Goal: Transaction & Acquisition: Purchase product/service

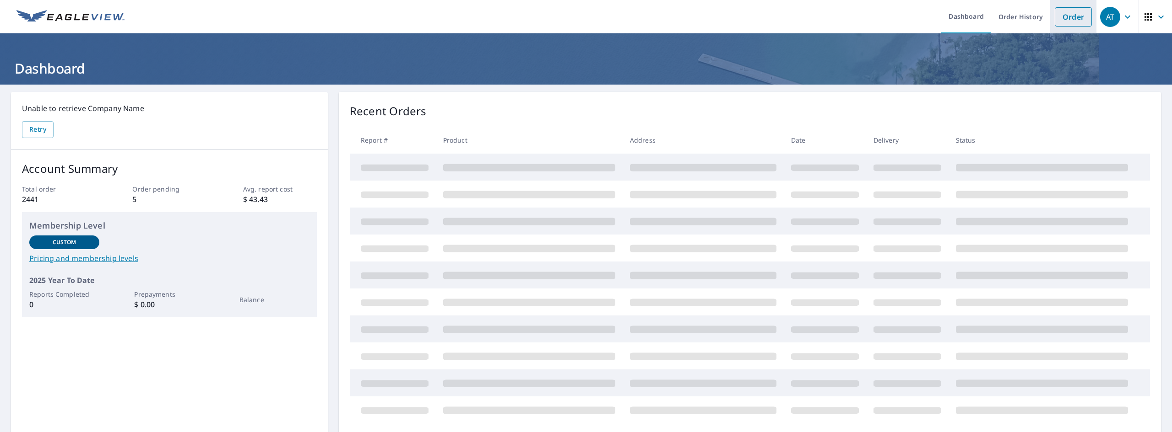
click at [1082, 20] on link "Order" at bounding box center [1072, 16] width 37 height 19
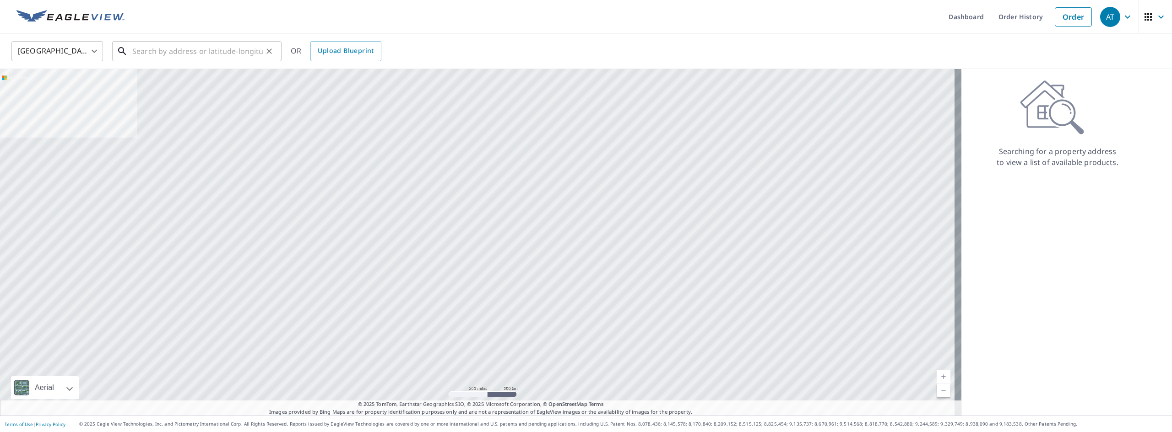
click at [226, 46] on input "text" at bounding box center [197, 51] width 130 height 26
paste input "[STREET_ADDRESS]"
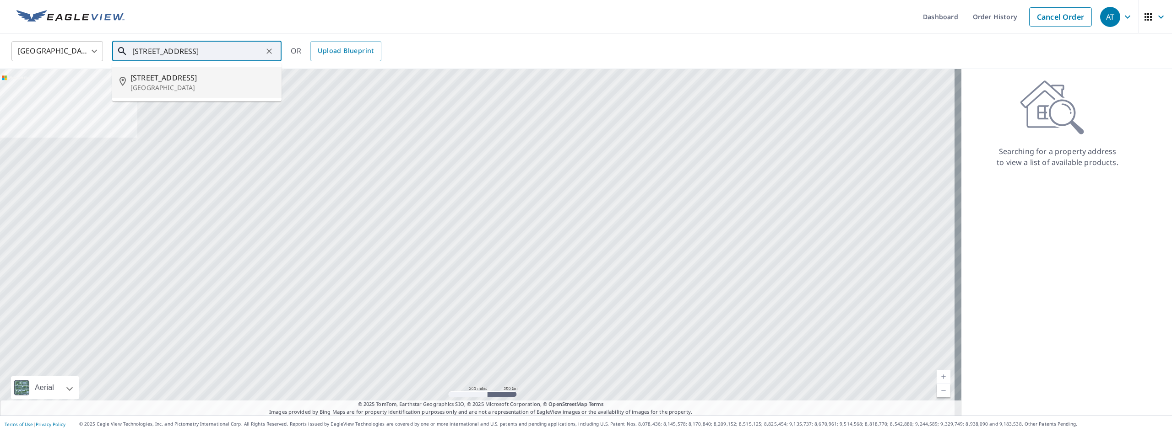
click at [194, 74] on span "[STREET_ADDRESS]" at bounding box center [202, 77] width 144 height 11
type input "[STREET_ADDRESS][PERSON_NAME]"
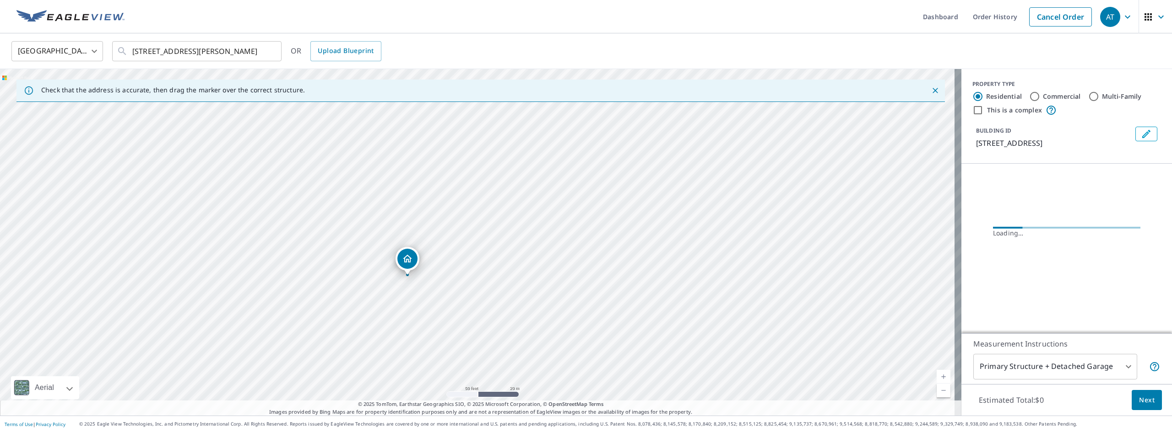
drag, startPoint x: 545, startPoint y: 302, endPoint x: 470, endPoint y: 245, distance: 94.4
click at [470, 245] on div "[STREET_ADDRESS][PERSON_NAME]" at bounding box center [480, 242] width 961 height 347
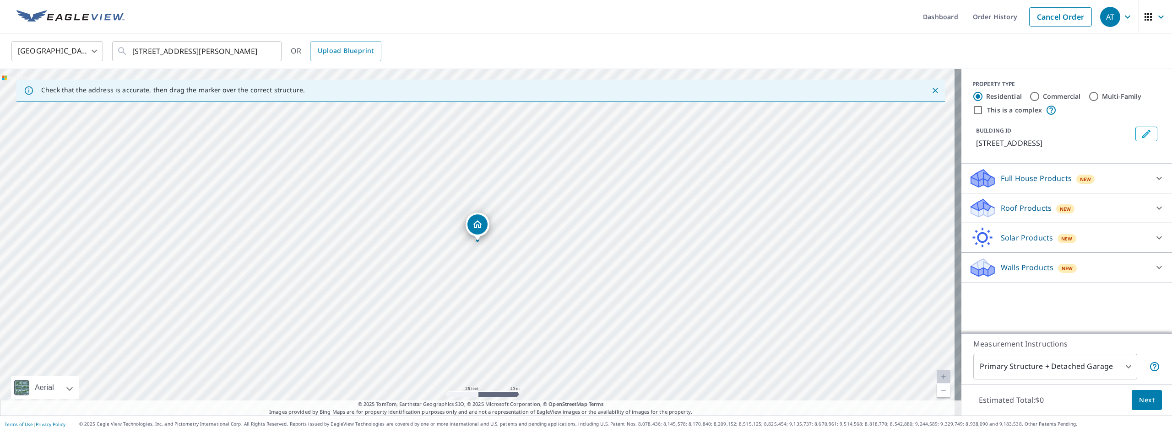
click at [1025, 364] on body "AT AT Dashboard Order History Cancel Order AT [GEOGRAPHIC_DATA] US ​ [STREET_AD…" at bounding box center [586, 216] width 1172 height 432
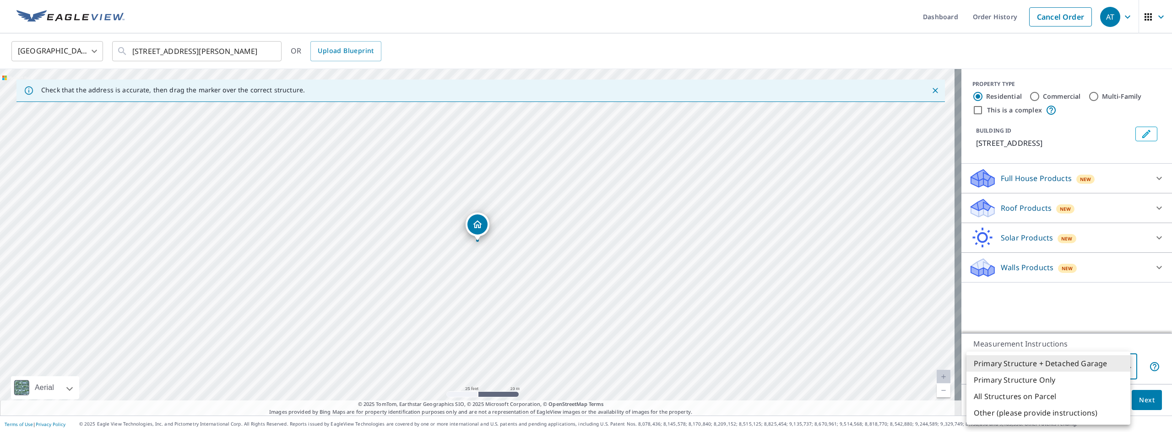
click at [1027, 380] on li "Primary Structure Only" at bounding box center [1048, 380] width 164 height 16
type input "2"
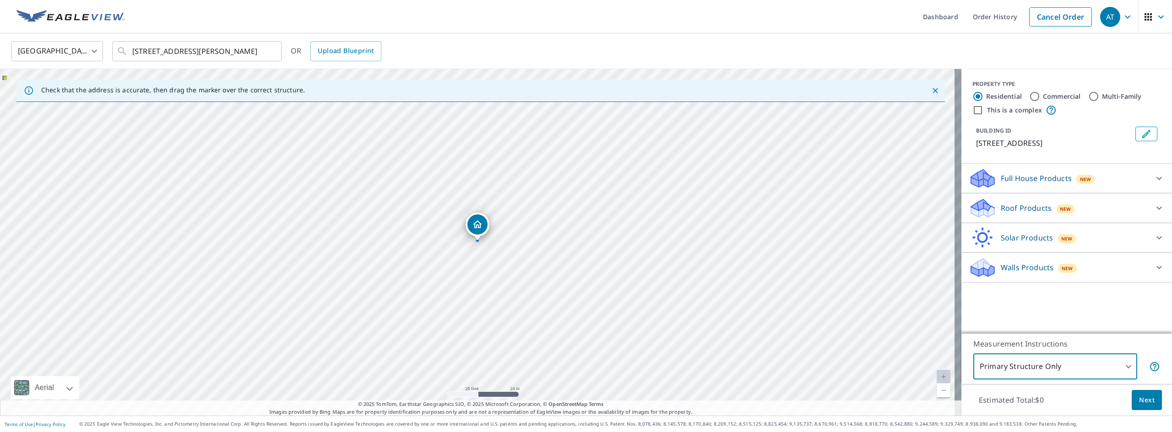
click at [1138, 215] on div "Roof Products New" at bounding box center [1057, 209] width 179 height 22
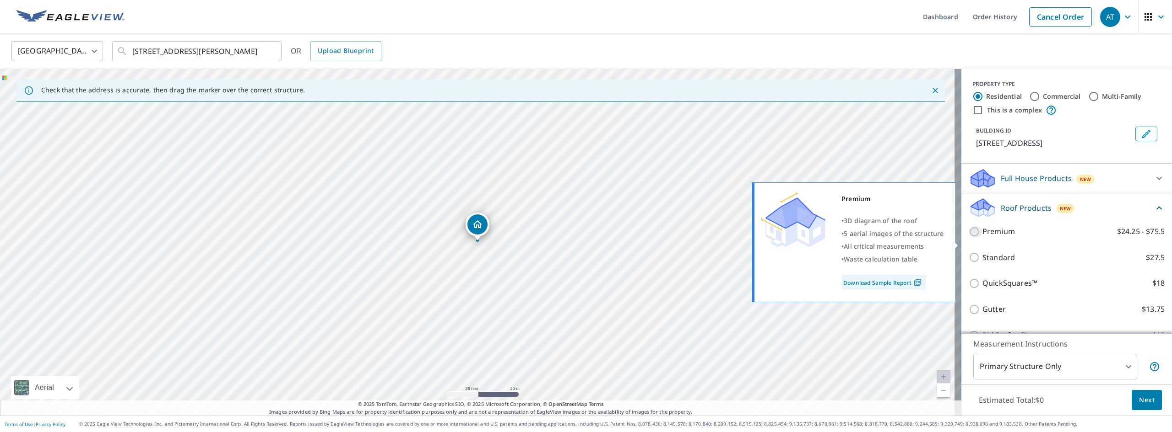
click at [970, 238] on input "Premium $24.25 - $75.5" at bounding box center [975, 232] width 14 height 11
checkbox input "true"
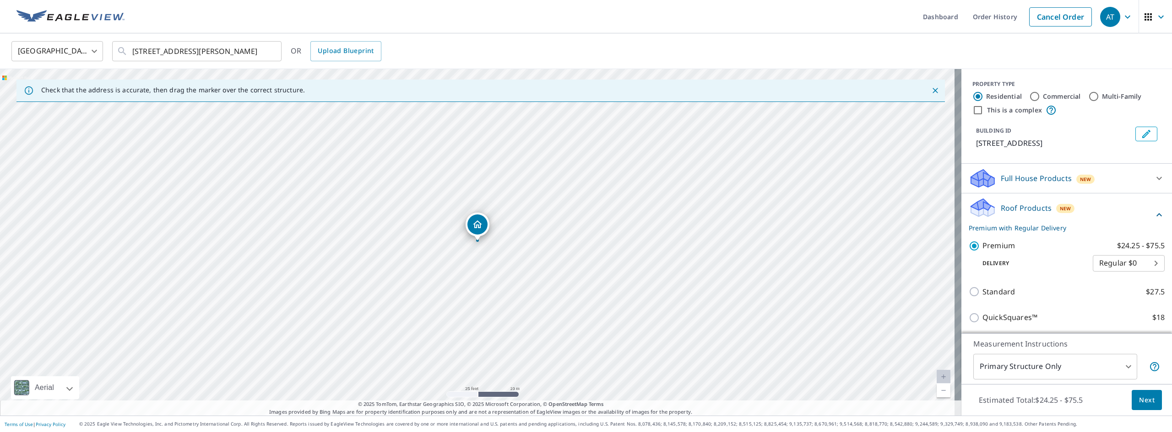
click at [1133, 393] on button "Next" at bounding box center [1146, 400] width 30 height 21
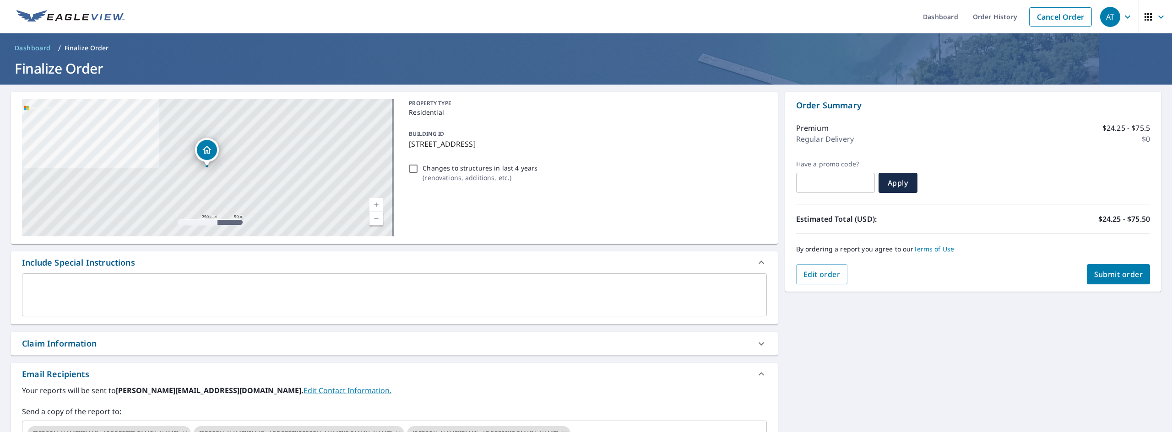
click at [1107, 275] on span "Submit order" at bounding box center [1118, 275] width 49 height 10
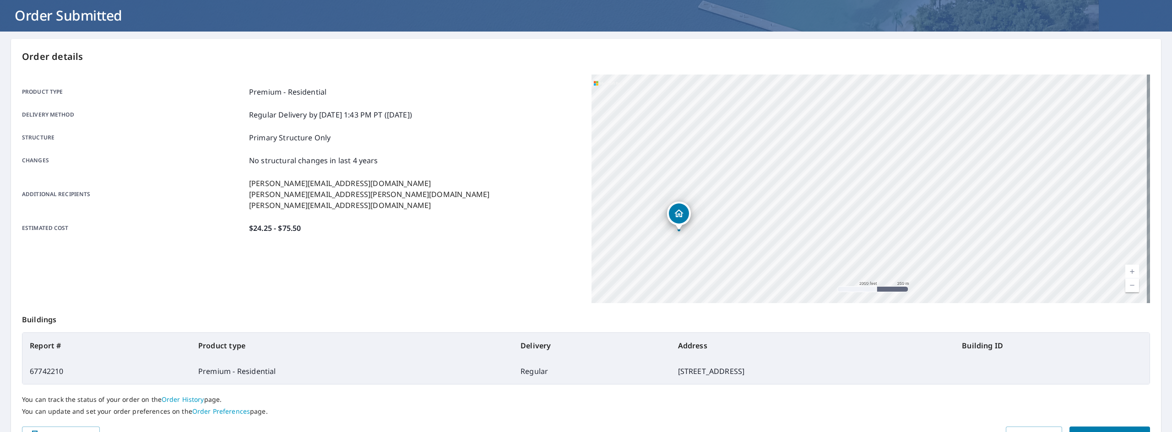
scroll to position [99, 0]
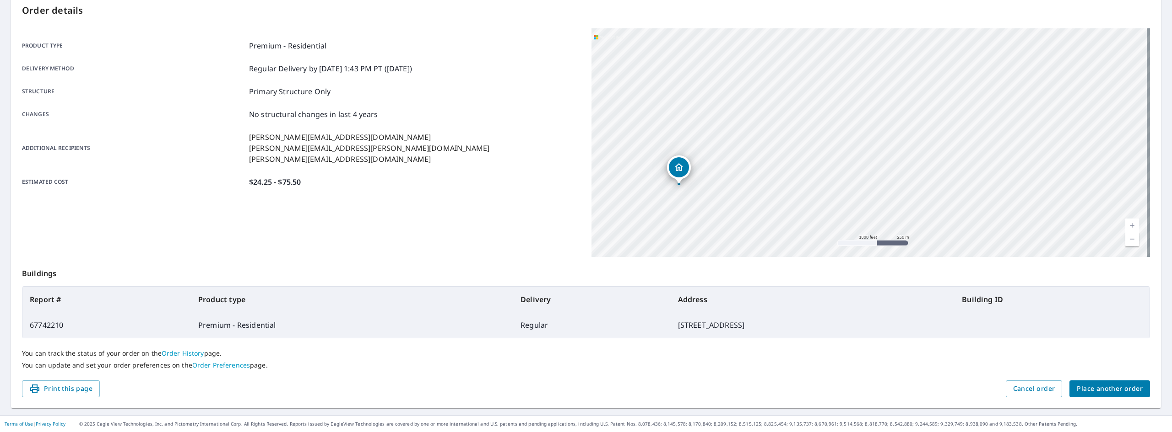
click at [1069, 384] on button "Place another order" at bounding box center [1109, 389] width 81 height 17
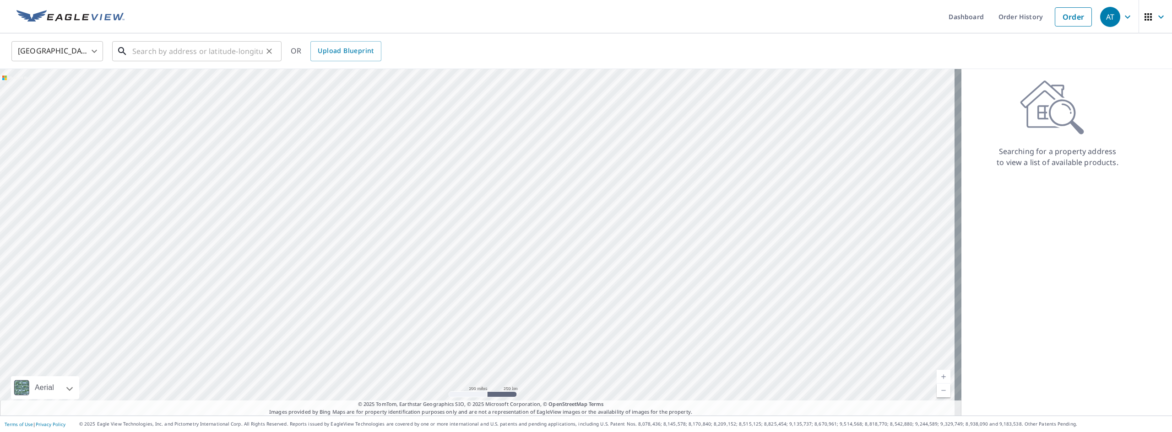
click at [226, 52] on input "text" at bounding box center [197, 51] width 130 height 26
paste input "[GEOGRAPHIC_DATA][PERSON_NAME]"
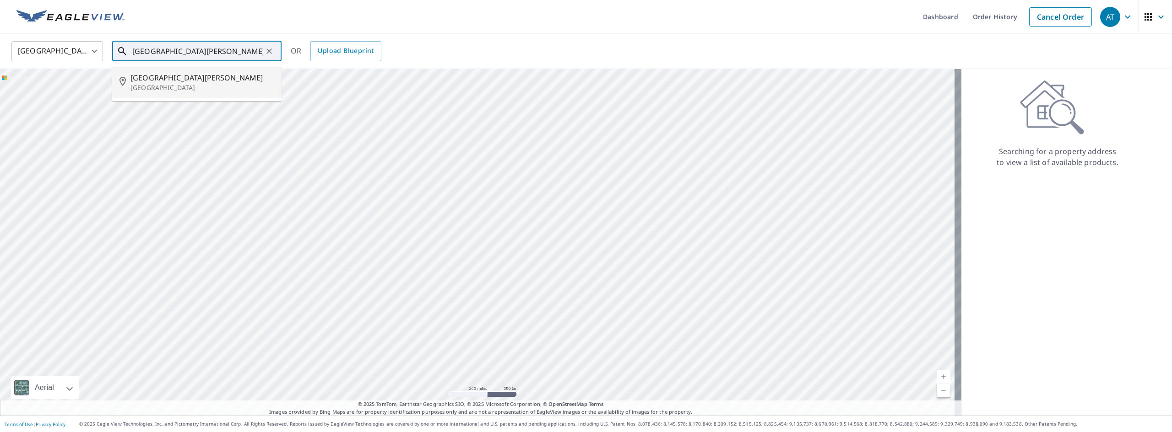
click at [183, 78] on span "[GEOGRAPHIC_DATA][PERSON_NAME]" at bounding box center [202, 77] width 144 height 11
type input "[STREET_ADDRESS][PERSON_NAME]"
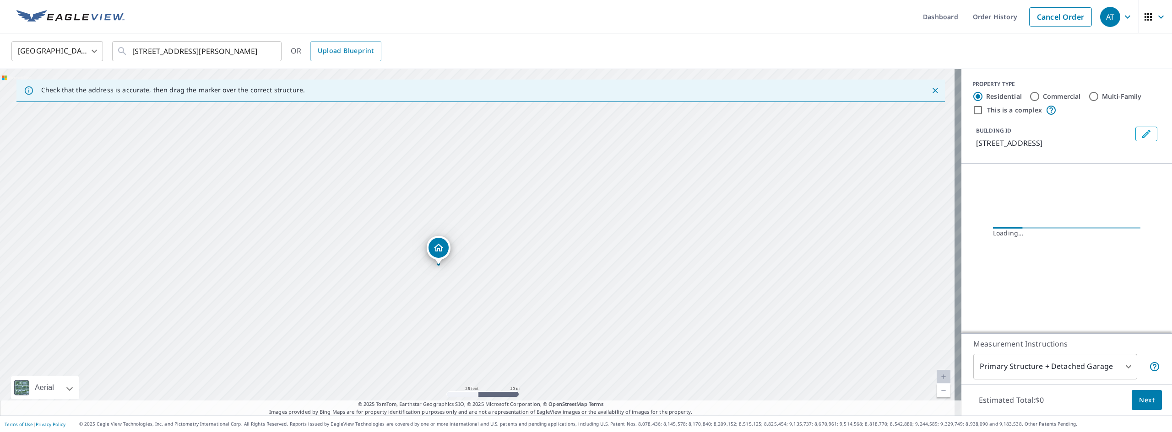
drag, startPoint x: 462, startPoint y: 203, endPoint x: 520, endPoint y: 308, distance: 120.5
click at [520, 308] on div "[STREET_ADDRESS][PERSON_NAME]" at bounding box center [480, 242] width 961 height 347
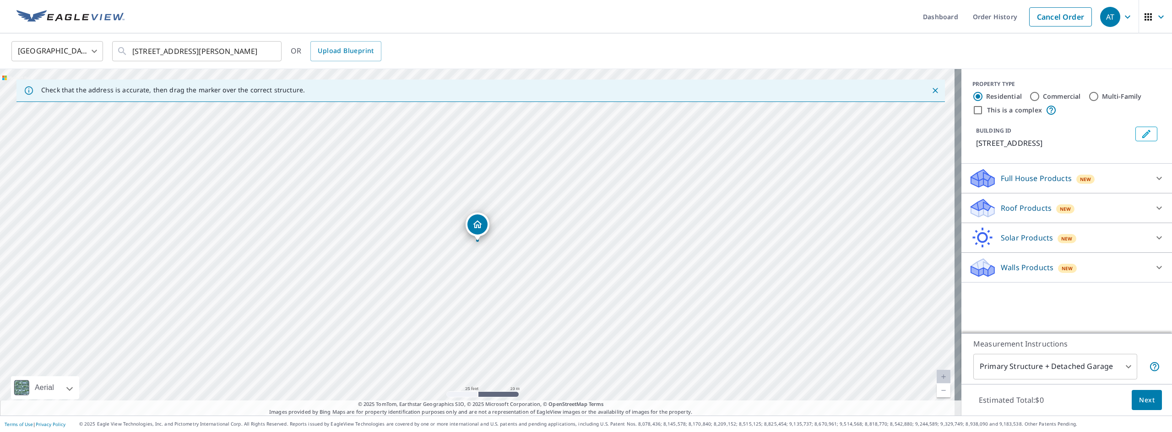
click at [1075, 363] on body "AT AT Dashboard Order History Cancel Order AT [GEOGRAPHIC_DATA] US ​ [STREET_AD…" at bounding box center [586, 216] width 1172 height 432
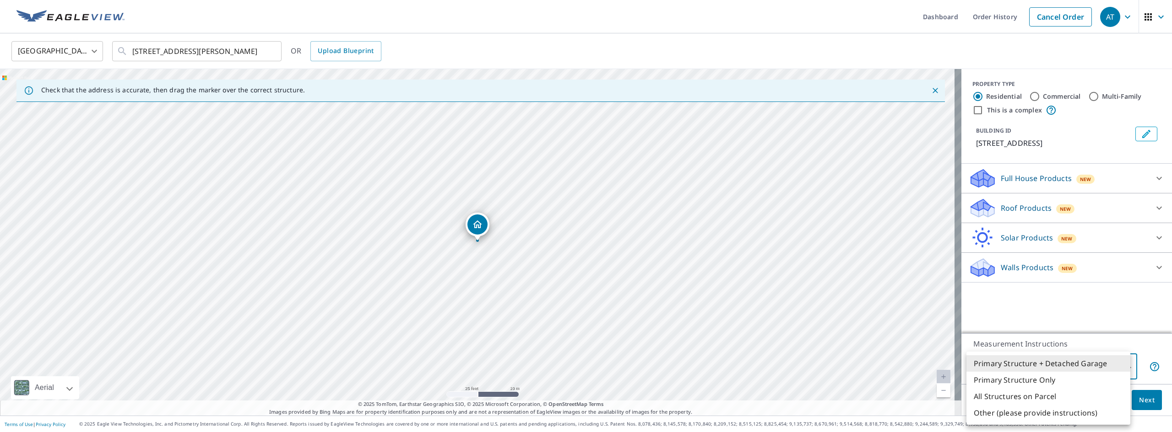
click at [1041, 362] on li "Primary Structure + Detached Garage" at bounding box center [1048, 364] width 164 height 16
click at [1036, 367] on body "AT AT Dashboard Order History Cancel Order AT [GEOGRAPHIC_DATA] US ​ [STREET_AD…" at bounding box center [586, 216] width 1172 height 432
click at [1031, 379] on li "Primary Structure Only" at bounding box center [1048, 380] width 164 height 16
type input "2"
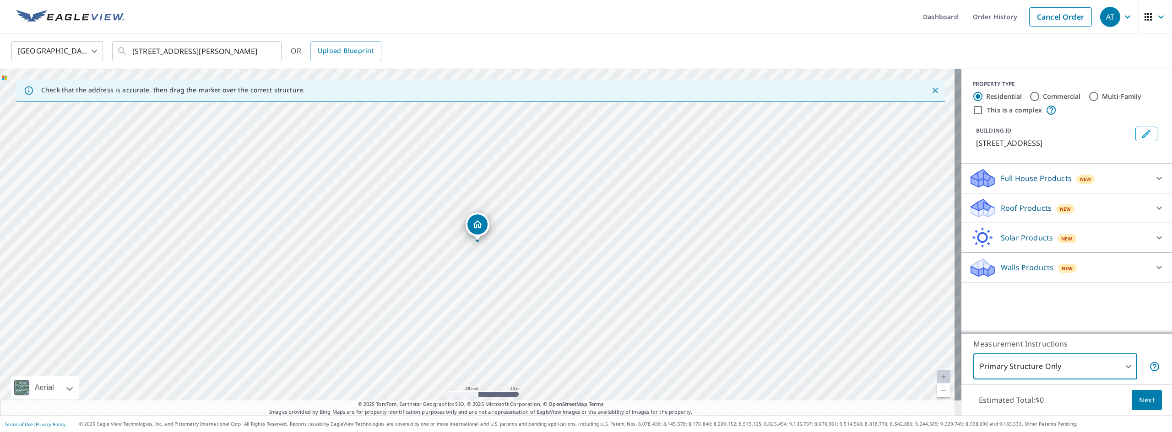
click at [1035, 208] on p "Roof Products" at bounding box center [1025, 208] width 51 height 11
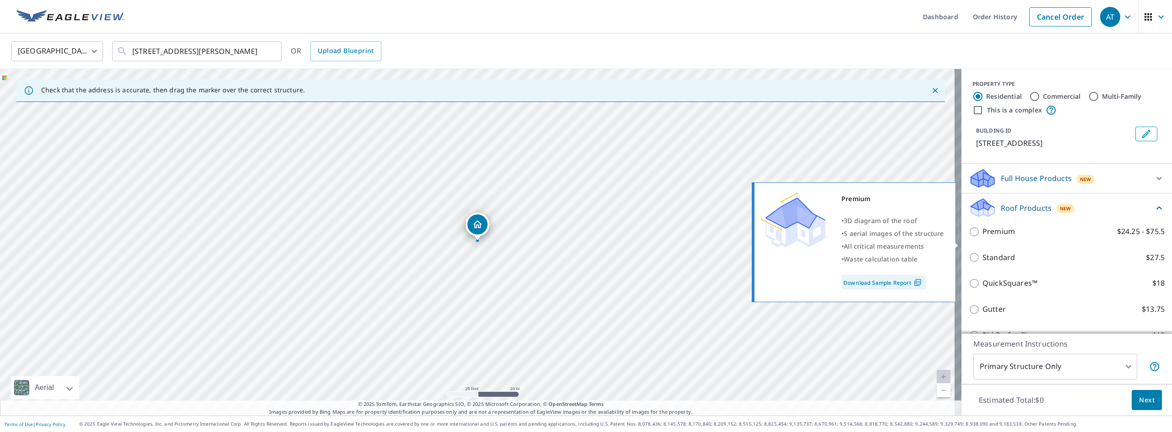
click at [968, 238] on input "Premium $24.25 - $75.5" at bounding box center [975, 232] width 14 height 11
checkbox input "true"
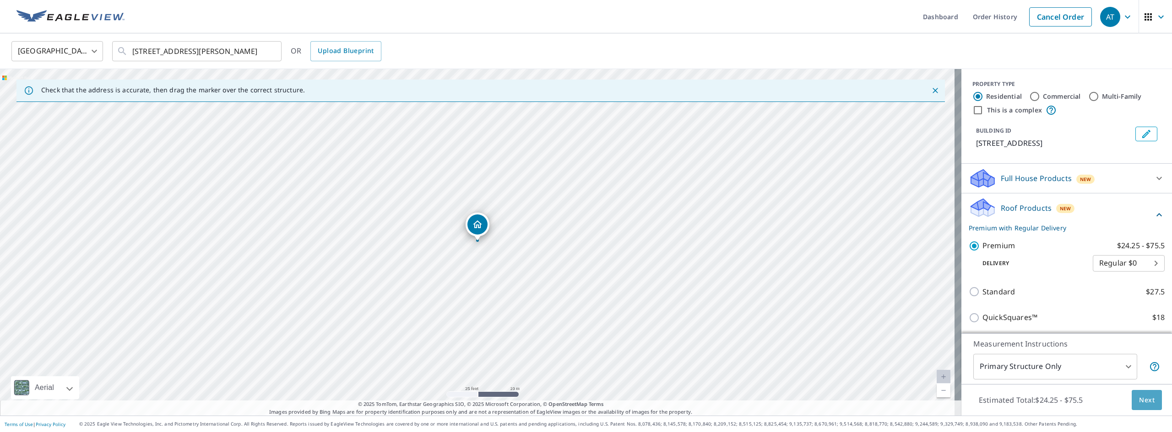
click at [1147, 397] on span "Next" at bounding box center [1147, 400] width 16 height 11
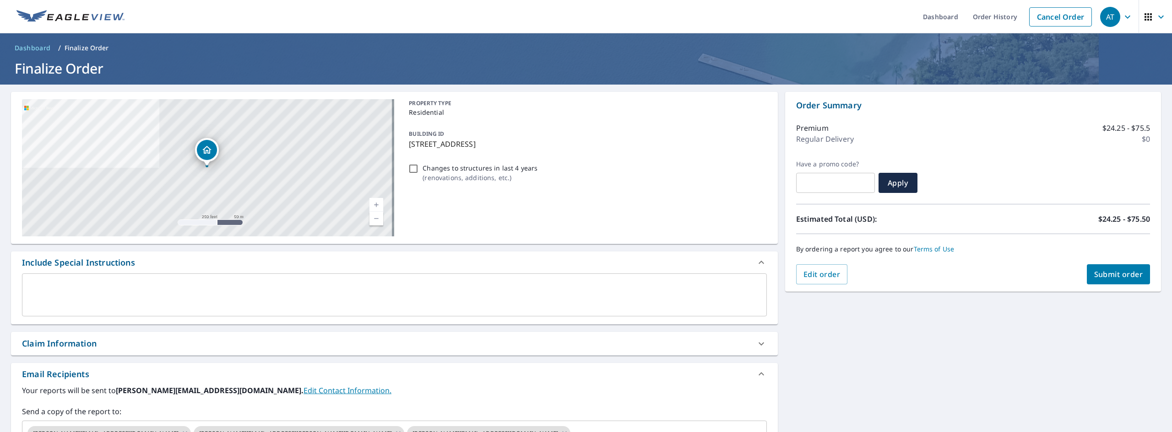
click at [1086, 280] on button "Submit order" at bounding box center [1118, 275] width 64 height 20
